Goal: Use online tool/utility: Use online tool/utility

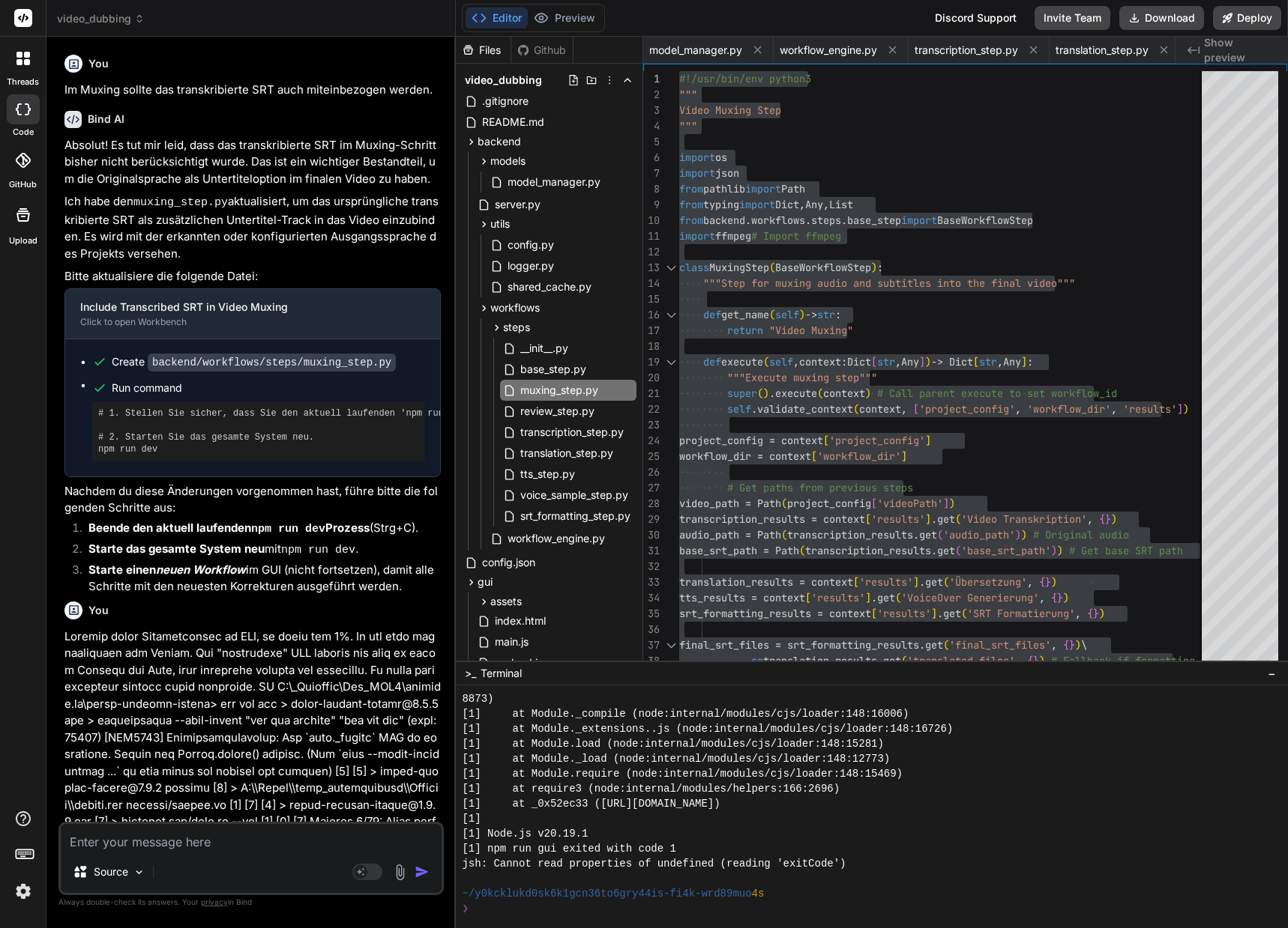
scroll to position [4480, 0]
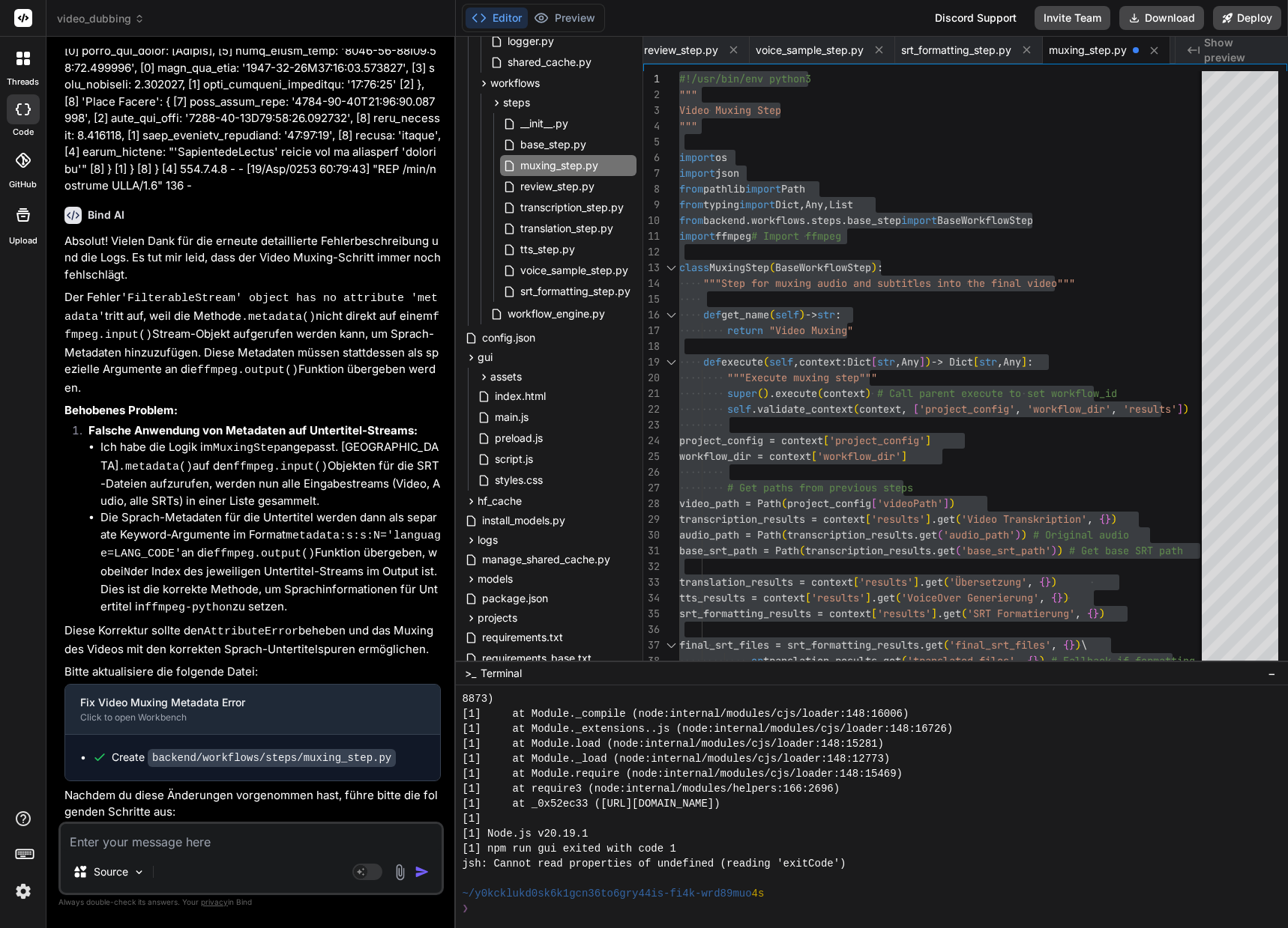
click at [187, 844] on textarea at bounding box center [251, 838] width 381 height 27
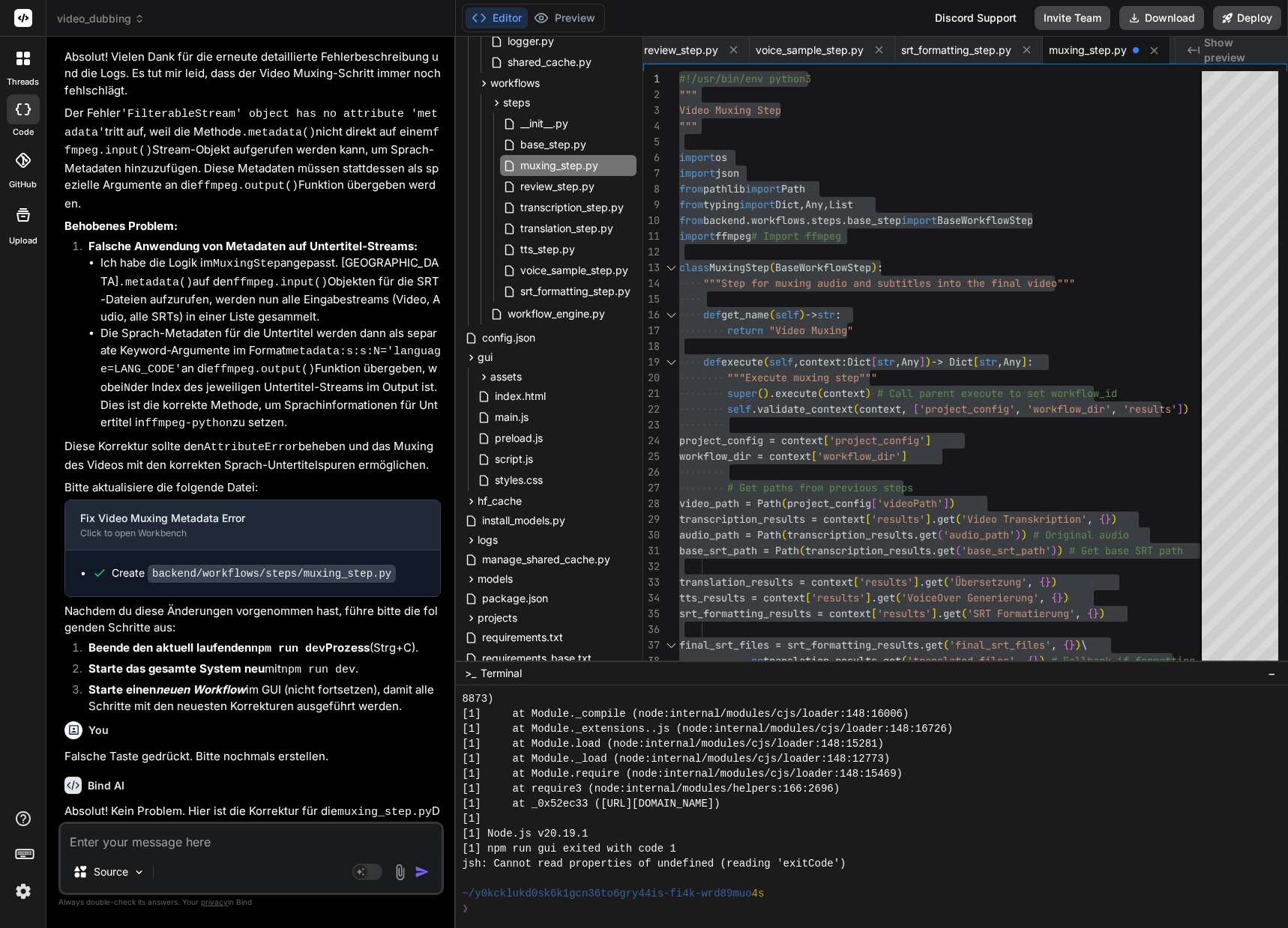
click at [187, 845] on textarea at bounding box center [251, 838] width 381 height 27
paste textarea "**********"
type textarea "**********"
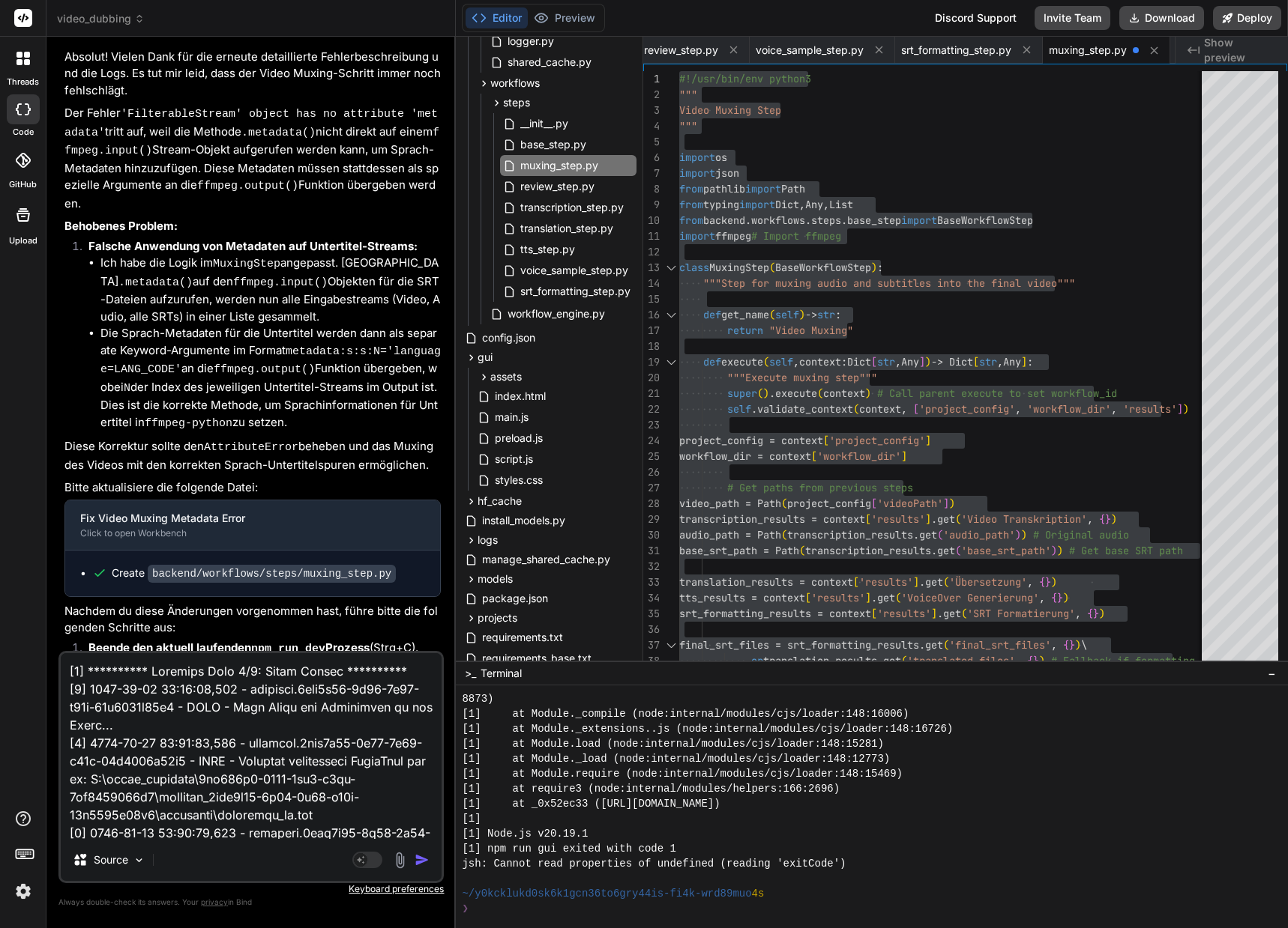
scroll to position [4515, 0]
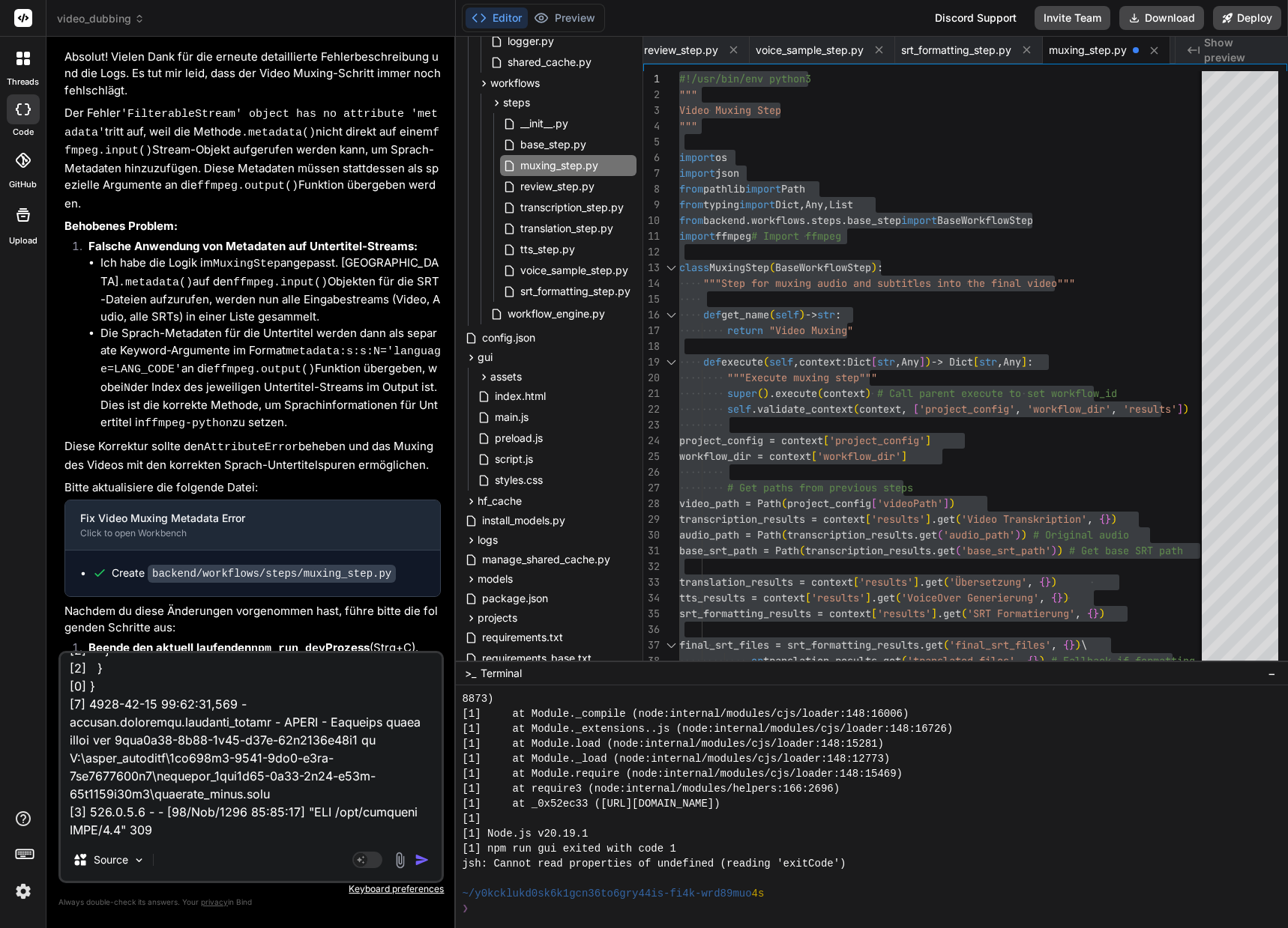
type textarea "x"
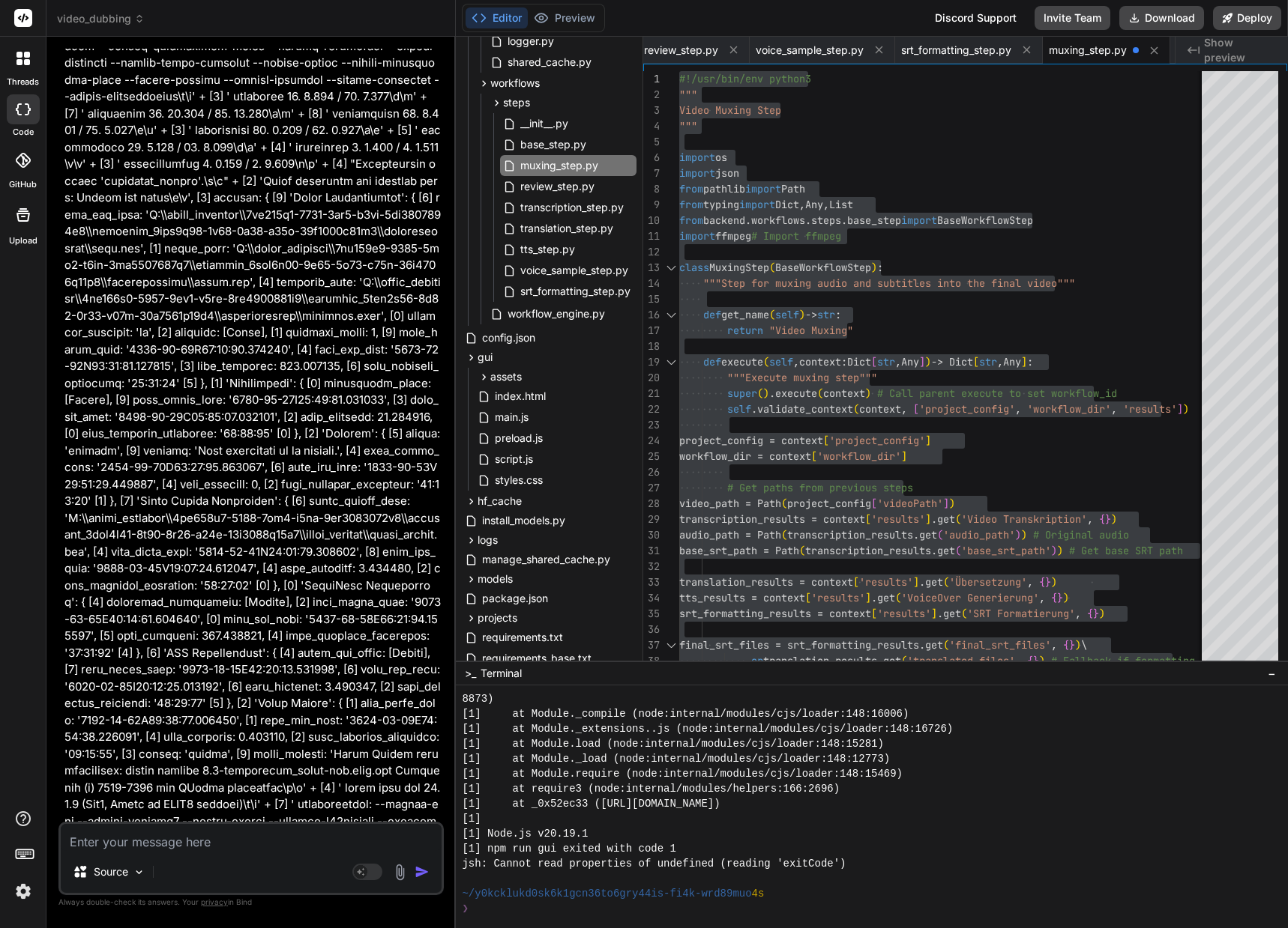
scroll to position [60710, 0]
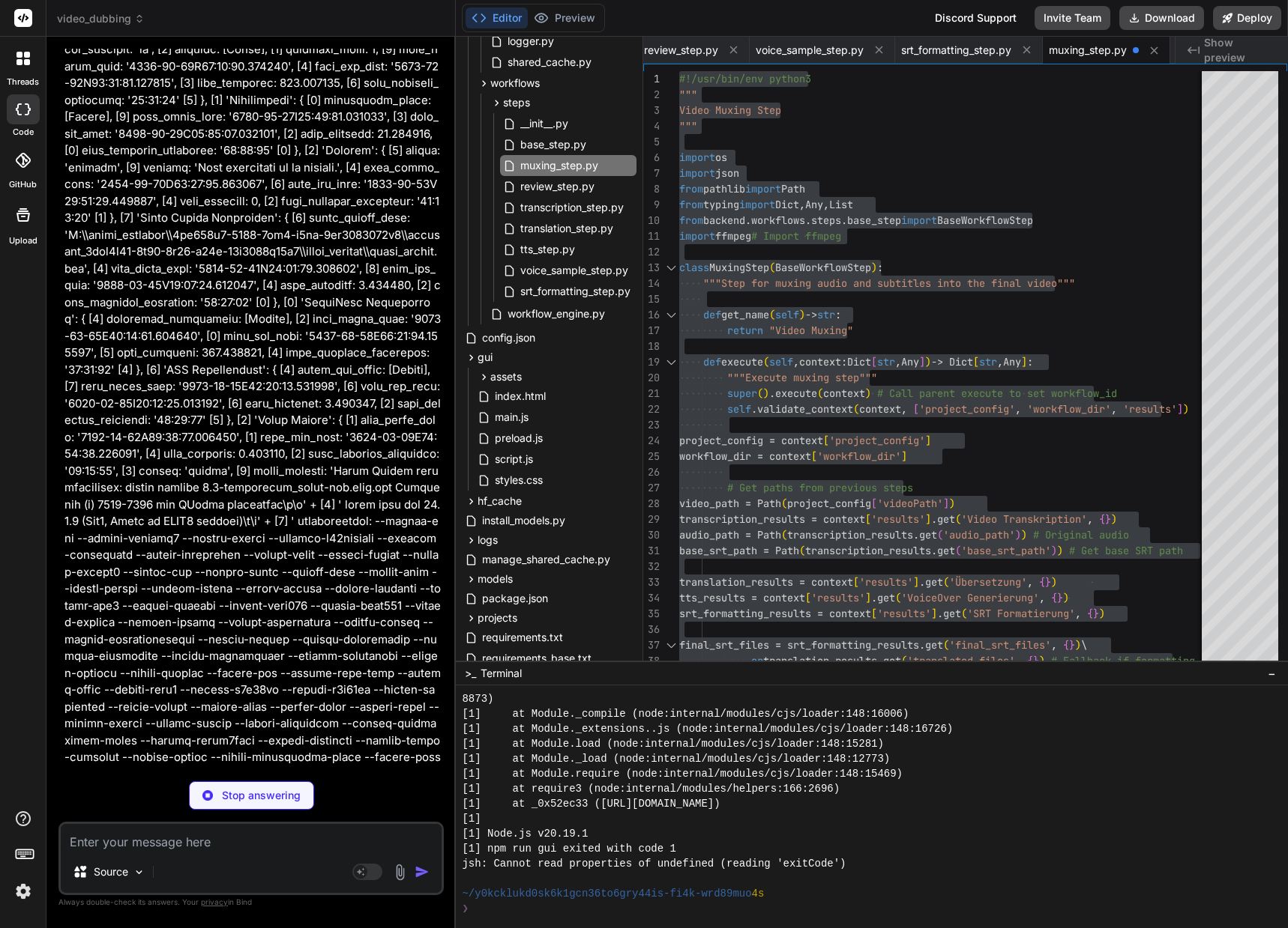
type textarea "x"
type textarea "except ffmpeg.Error as e: self.logger.error(f"FFmpeg Muxing failed: {e.stderr.d…"
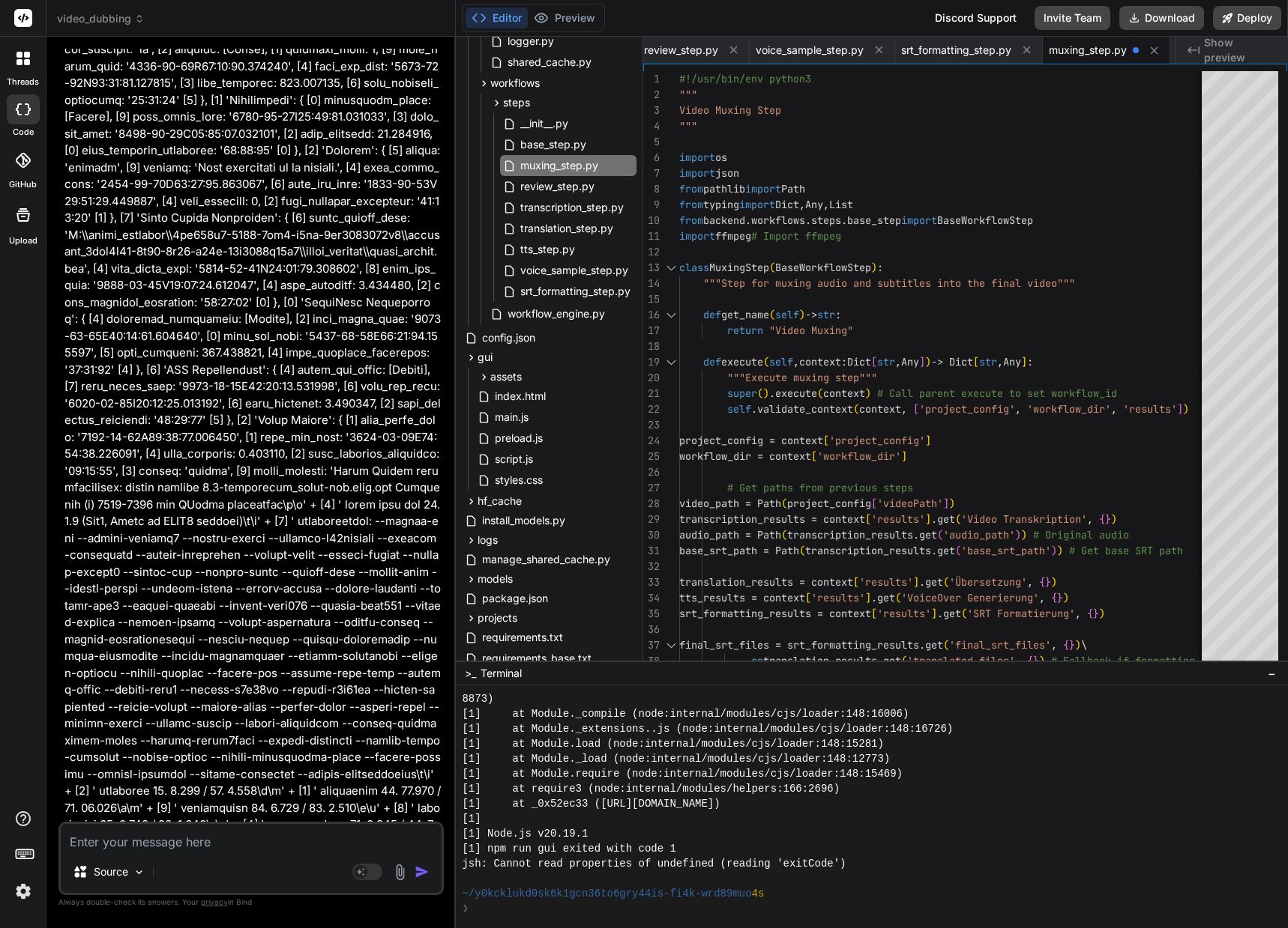
scroll to position [61174, 0]
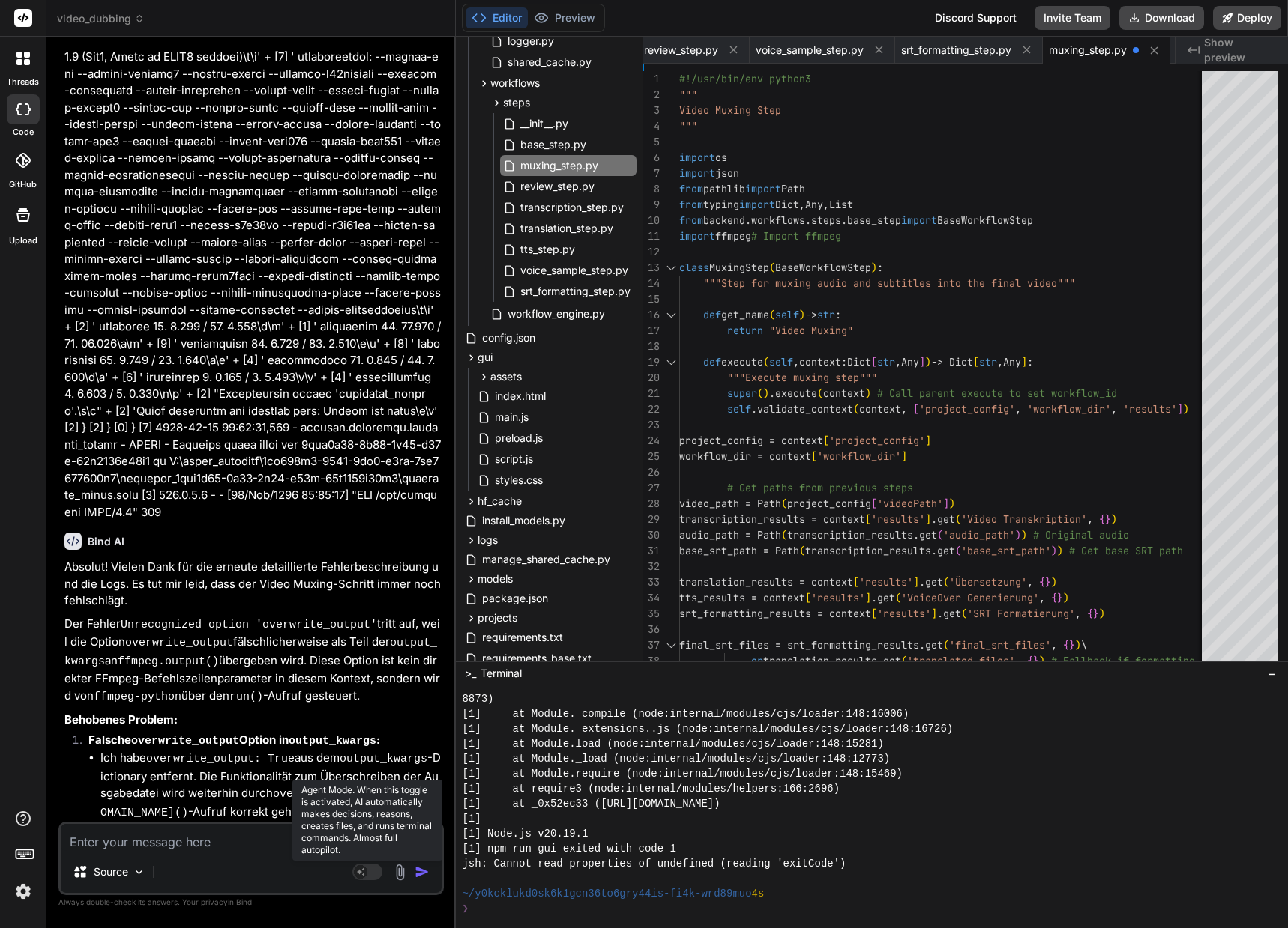
click at [375, 869] on rect at bounding box center [367, 872] width 30 height 16
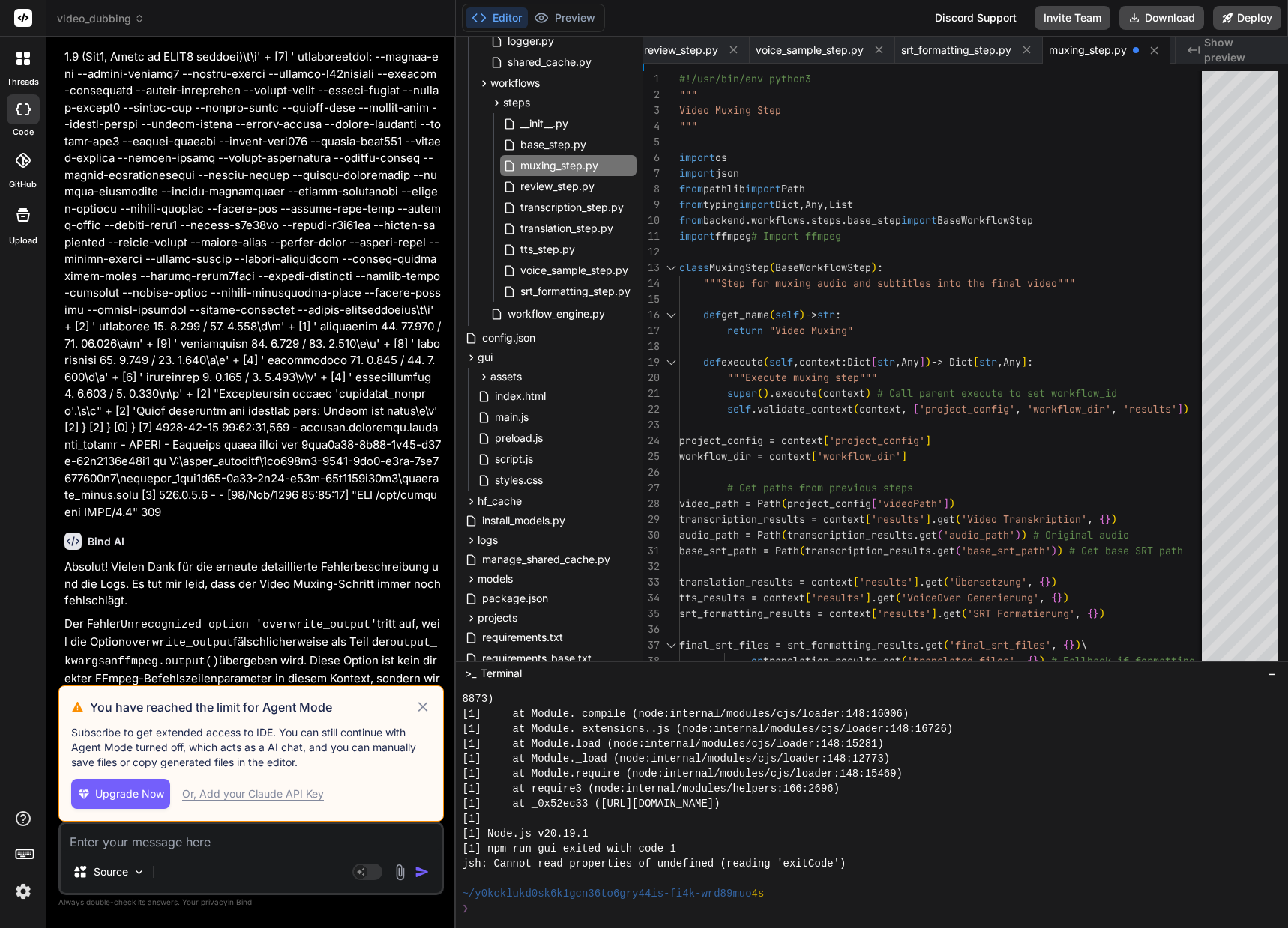
click at [430, 705] on icon at bounding box center [423, 707] width 17 height 18
type textarea "x"
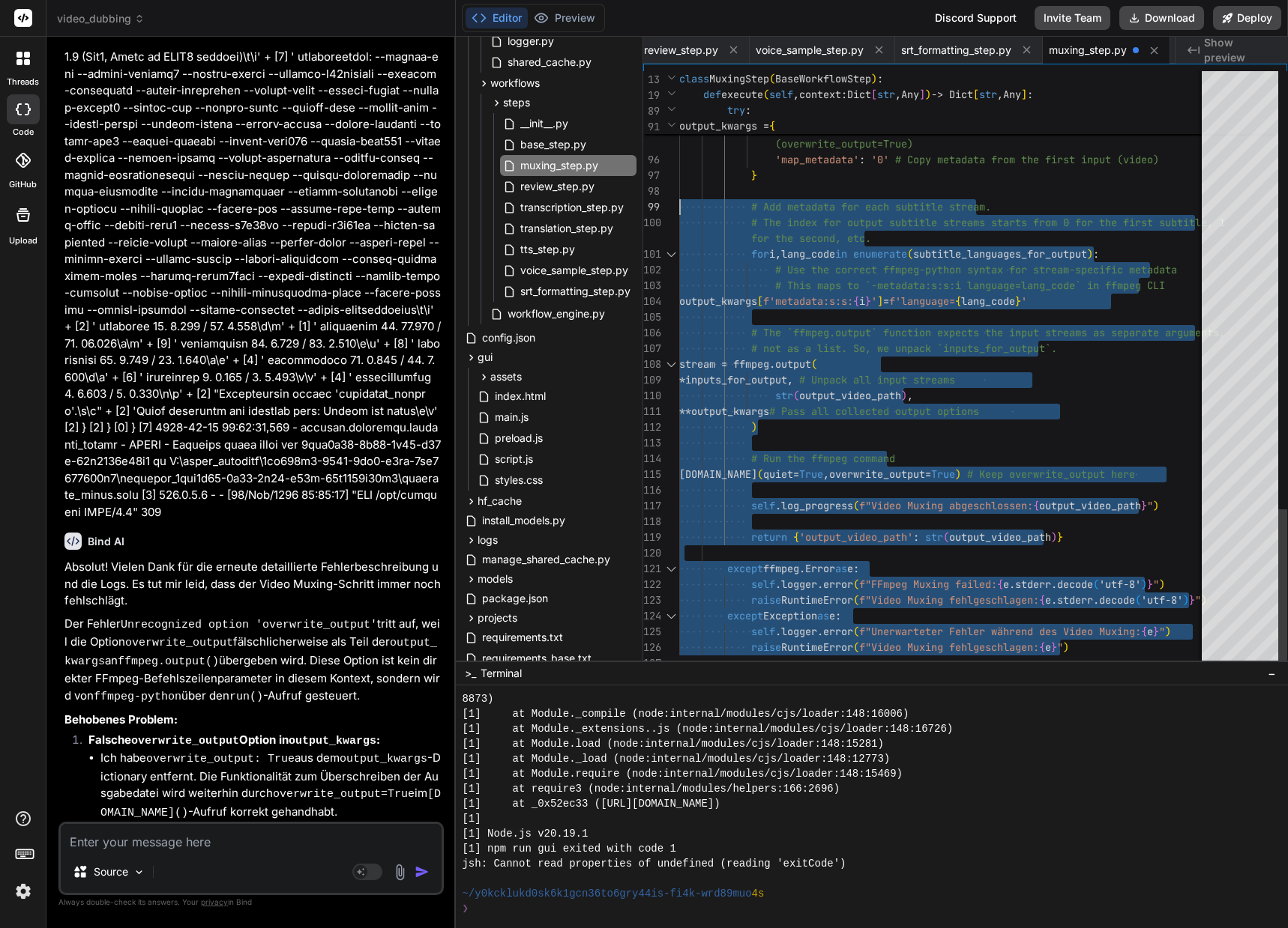
type textarea "#!/usr/bin/env python3 """ Video Muxing Step """ import os import json from pat…"
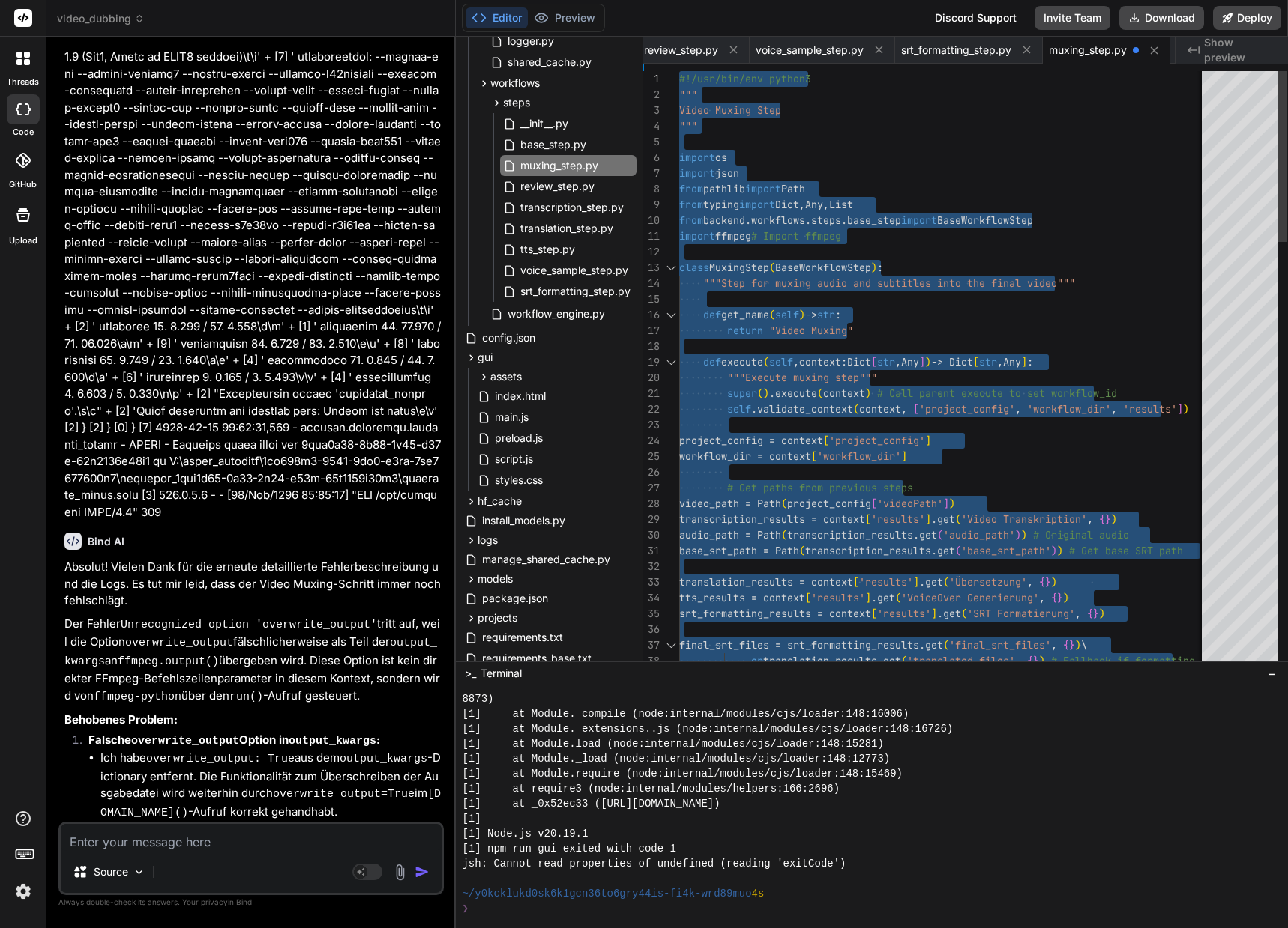
drag, startPoint x: 696, startPoint y: 657, endPoint x: 595, endPoint y: -90, distance: 753.8
